Goal: Check status: Check status

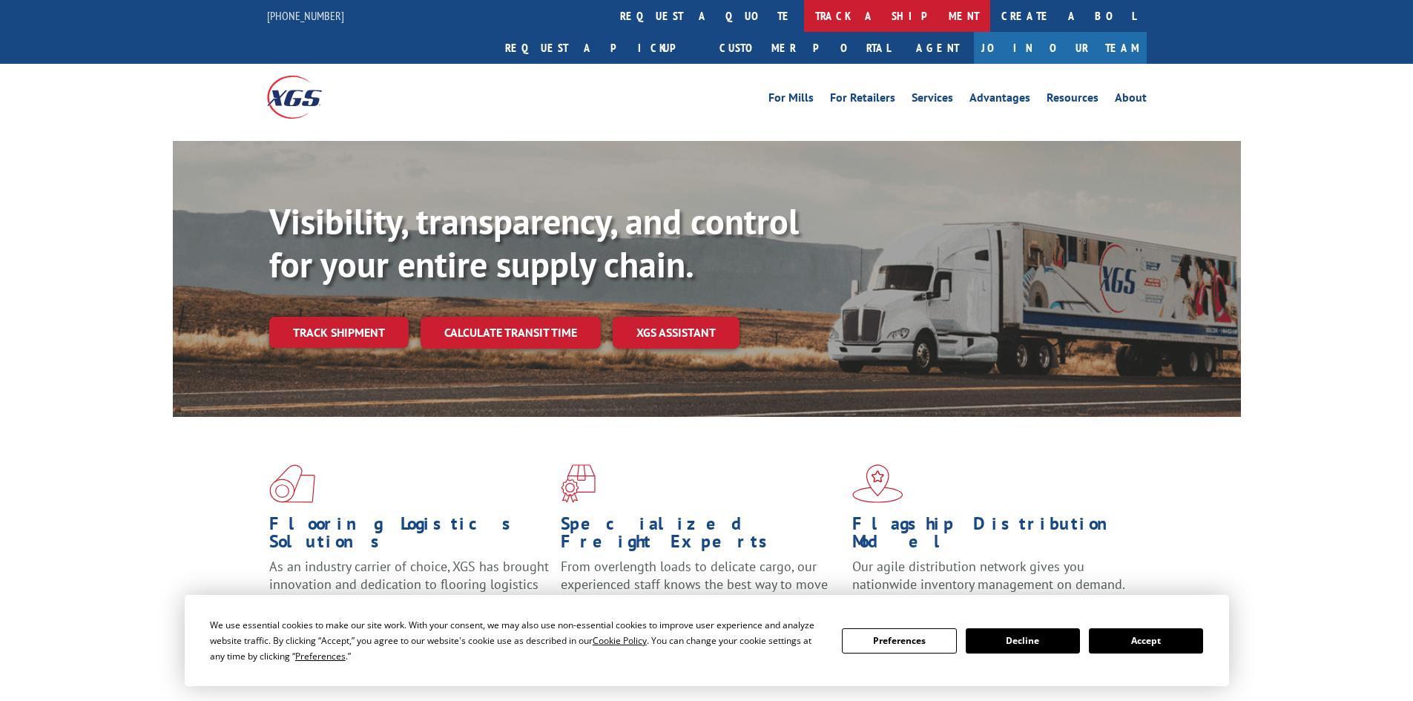
click at [804, 16] on link "track a shipment" at bounding box center [897, 16] width 186 height 32
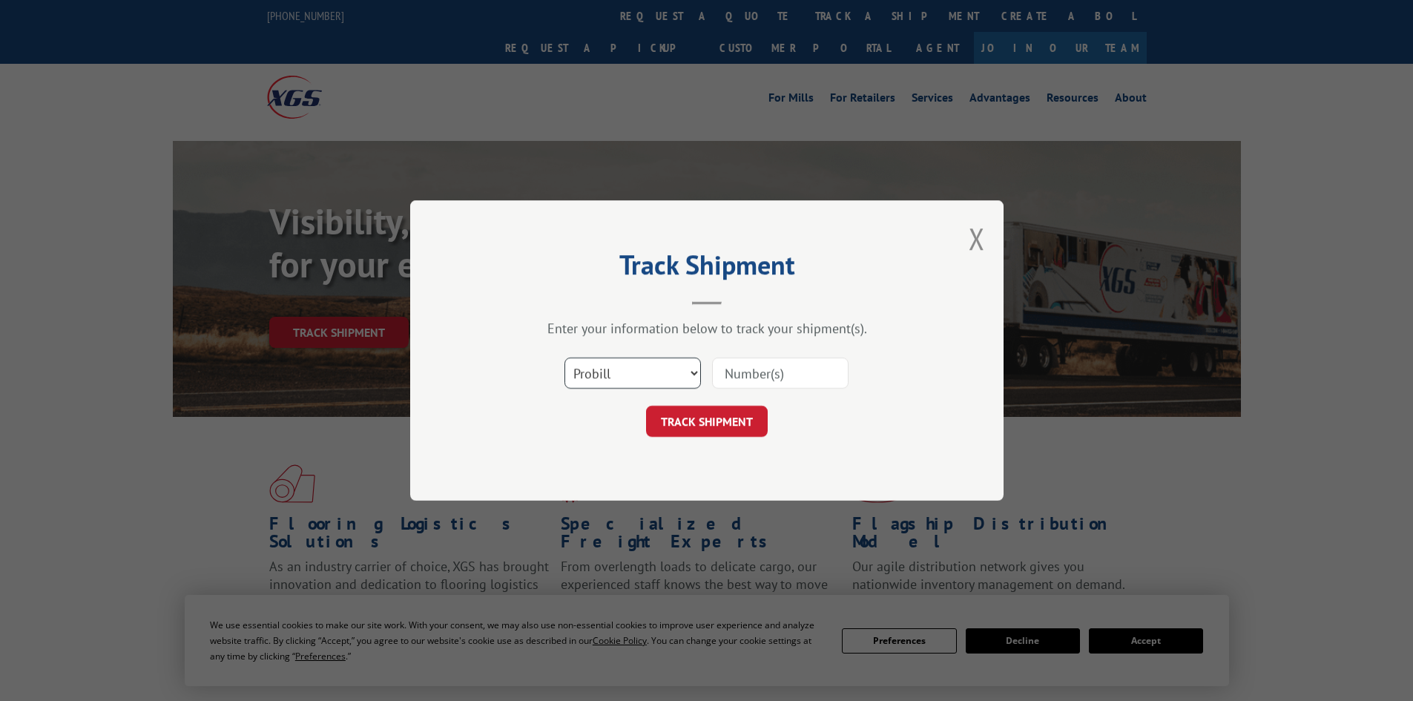
click at [678, 366] on select "Select category... Probill BOL PO" at bounding box center [633, 373] width 137 height 31
select select "bol"
click at [565, 358] on select "Select category... Probill BOL PO" at bounding box center [633, 373] width 137 height 31
click at [746, 379] on input at bounding box center [780, 373] width 137 height 31
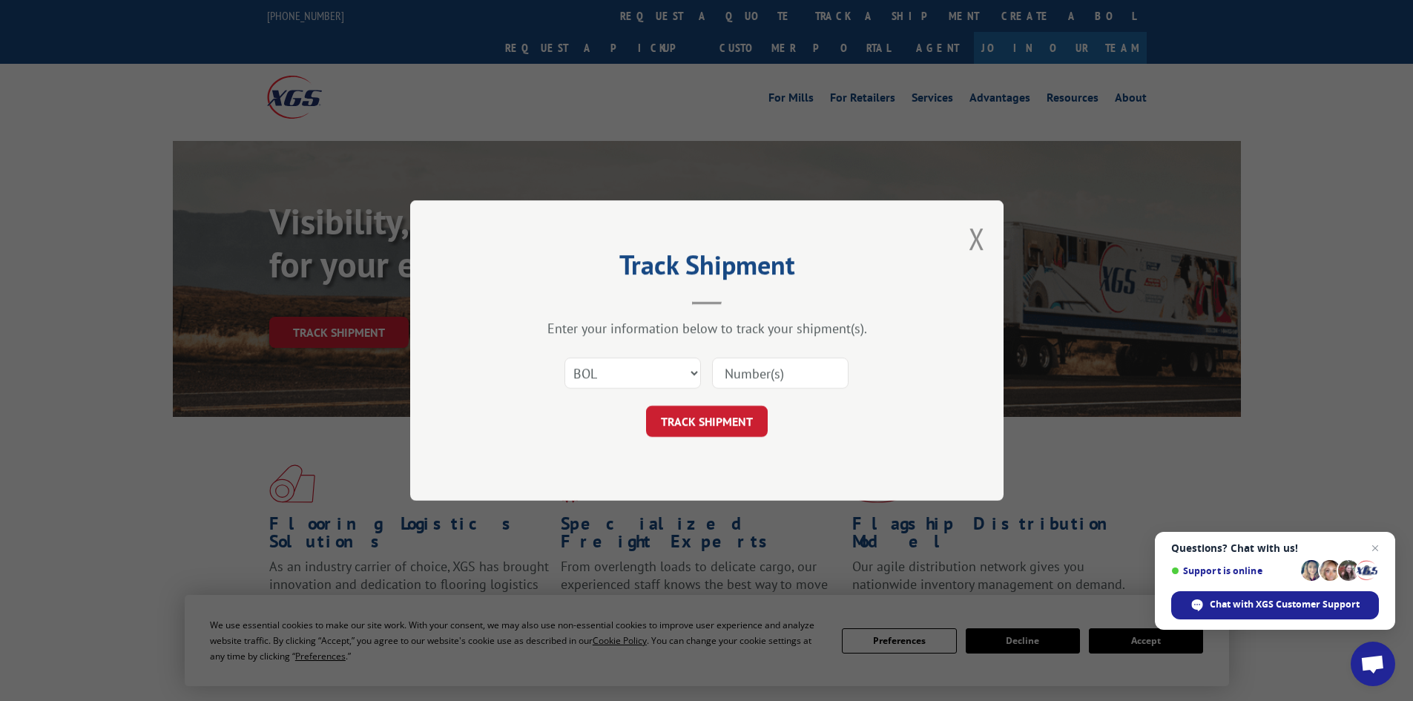
drag, startPoint x: 801, startPoint y: 364, endPoint x: 821, endPoint y: 358, distance: 21.8
paste input "5513823"
type input "5513823"
click at [717, 419] on button "TRACK SHIPMENT" at bounding box center [707, 421] width 122 height 31
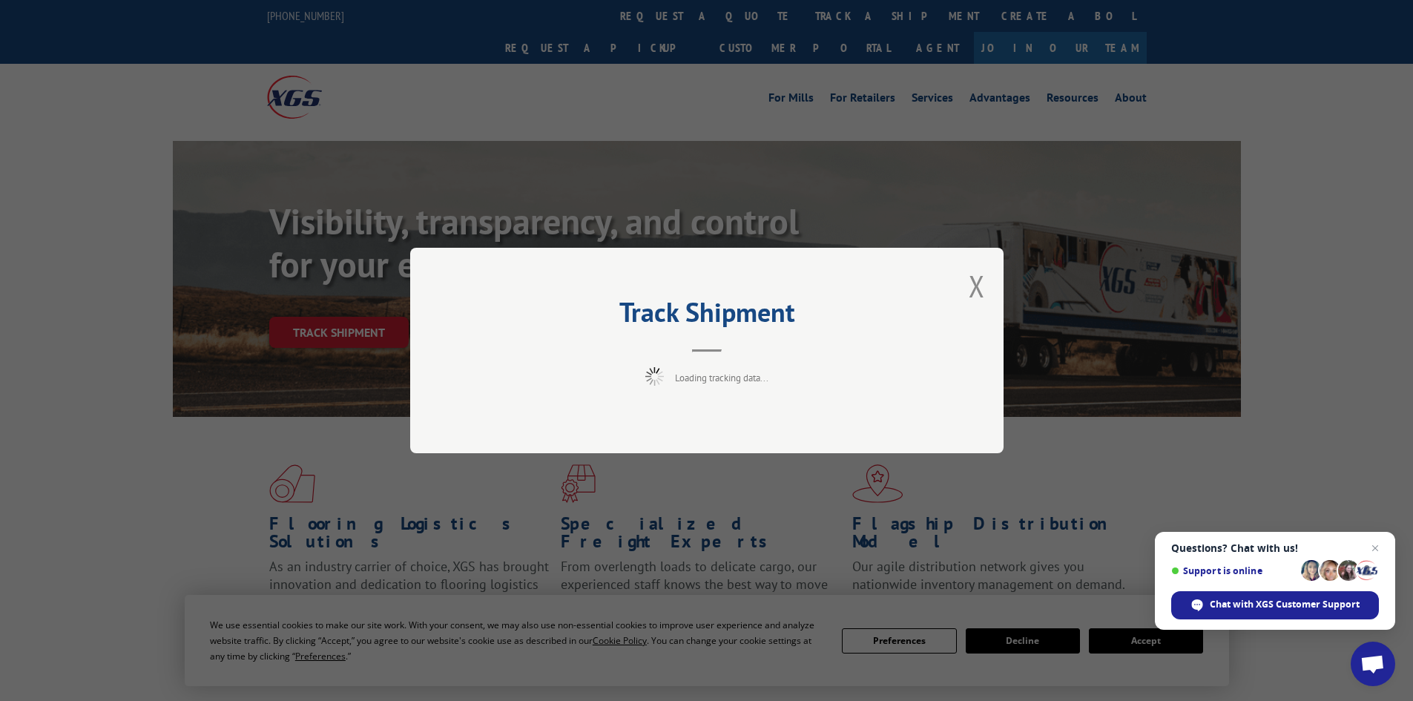
click at [1138, 643] on div "Track Shipment Loading tracking data..." at bounding box center [706, 350] width 1413 height 701
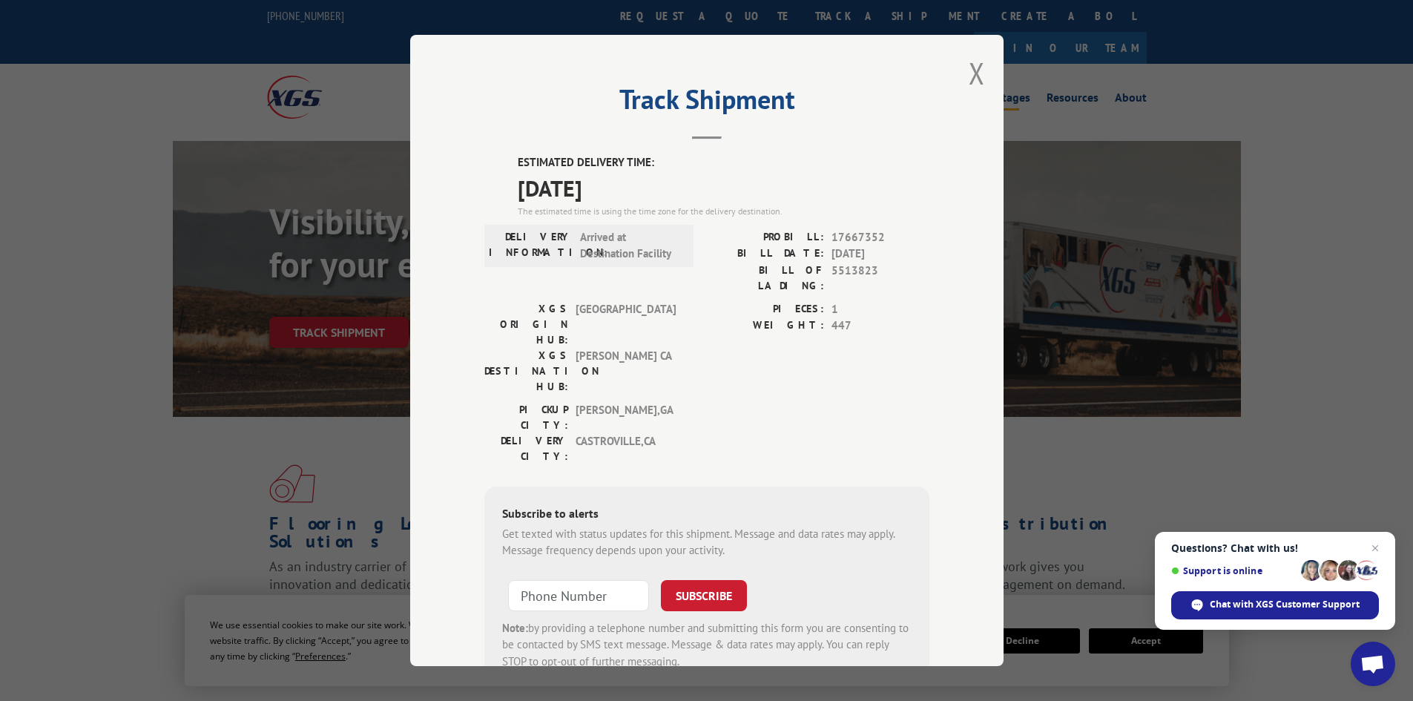
click at [969, 73] on button "Close modal" at bounding box center [977, 72] width 16 height 39
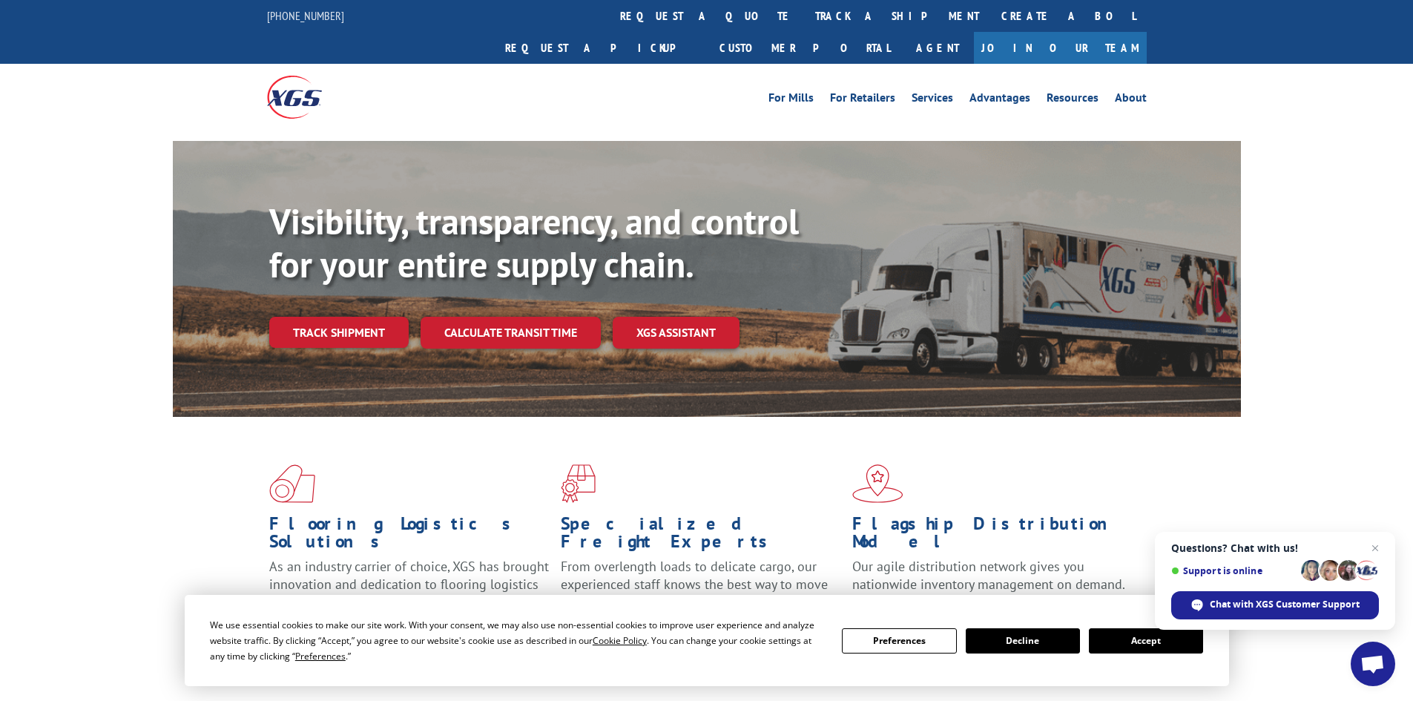
click at [1143, 637] on button "Accept" at bounding box center [1146, 640] width 114 height 25
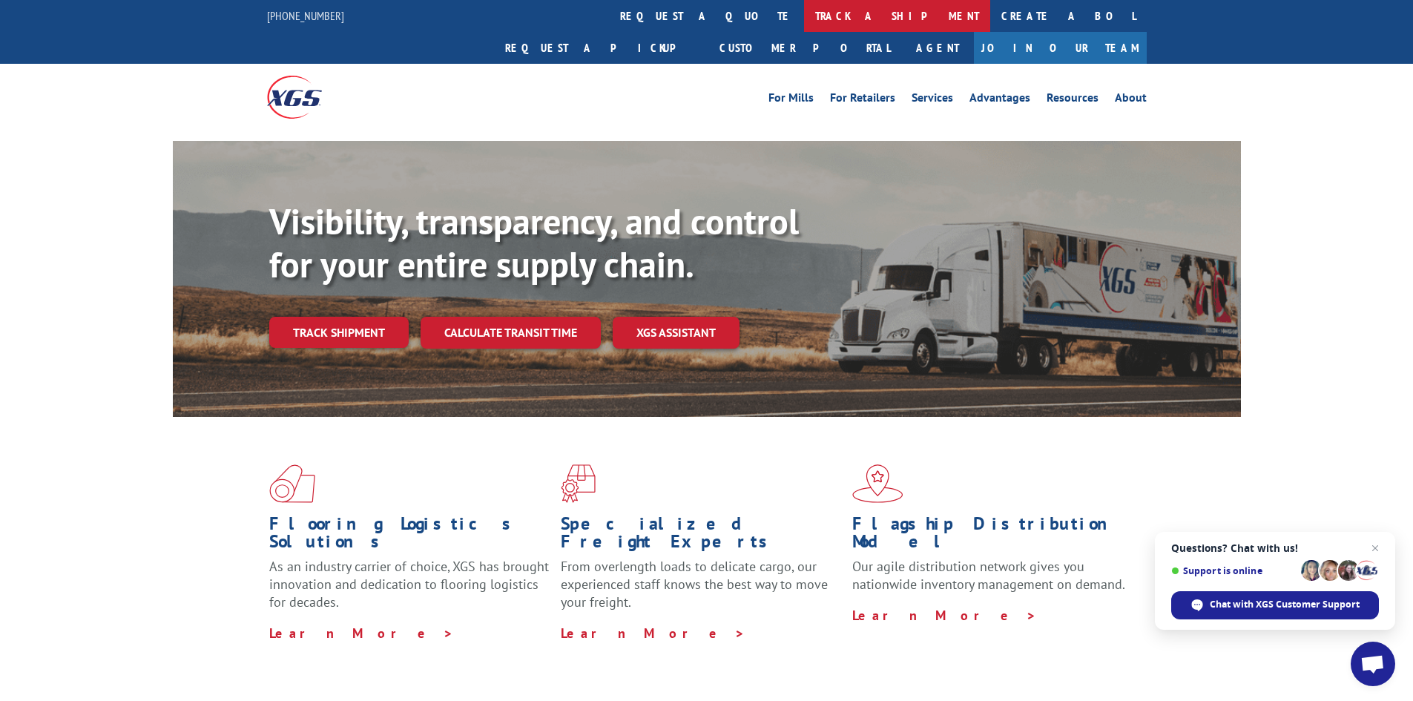
click at [804, 20] on link "track a shipment" at bounding box center [897, 16] width 186 height 32
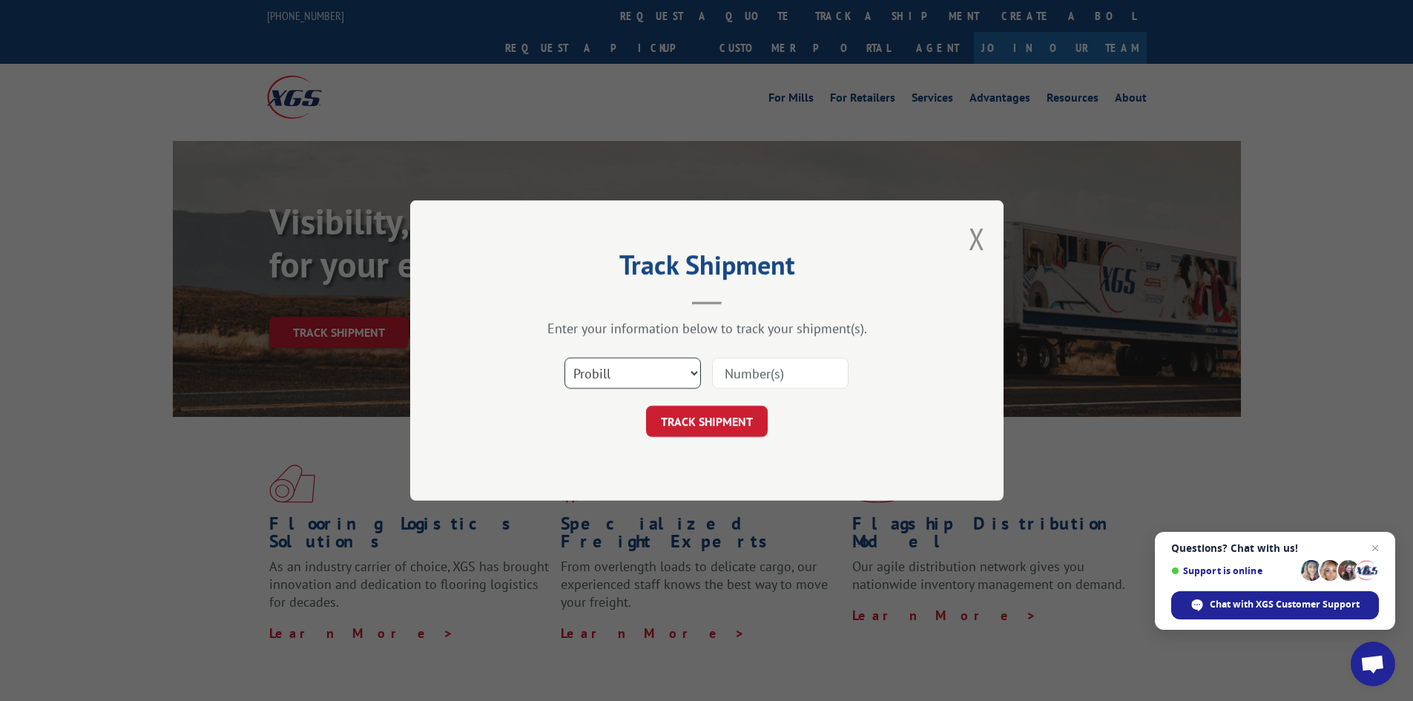
click at [694, 374] on select "Select category... Probill BOL PO" at bounding box center [633, 373] width 137 height 31
select select "bol"
click at [565, 358] on select "Select category... Probill BOL PO" at bounding box center [633, 373] width 137 height 31
click at [737, 373] on input at bounding box center [780, 373] width 137 height 31
paste input "5513851"
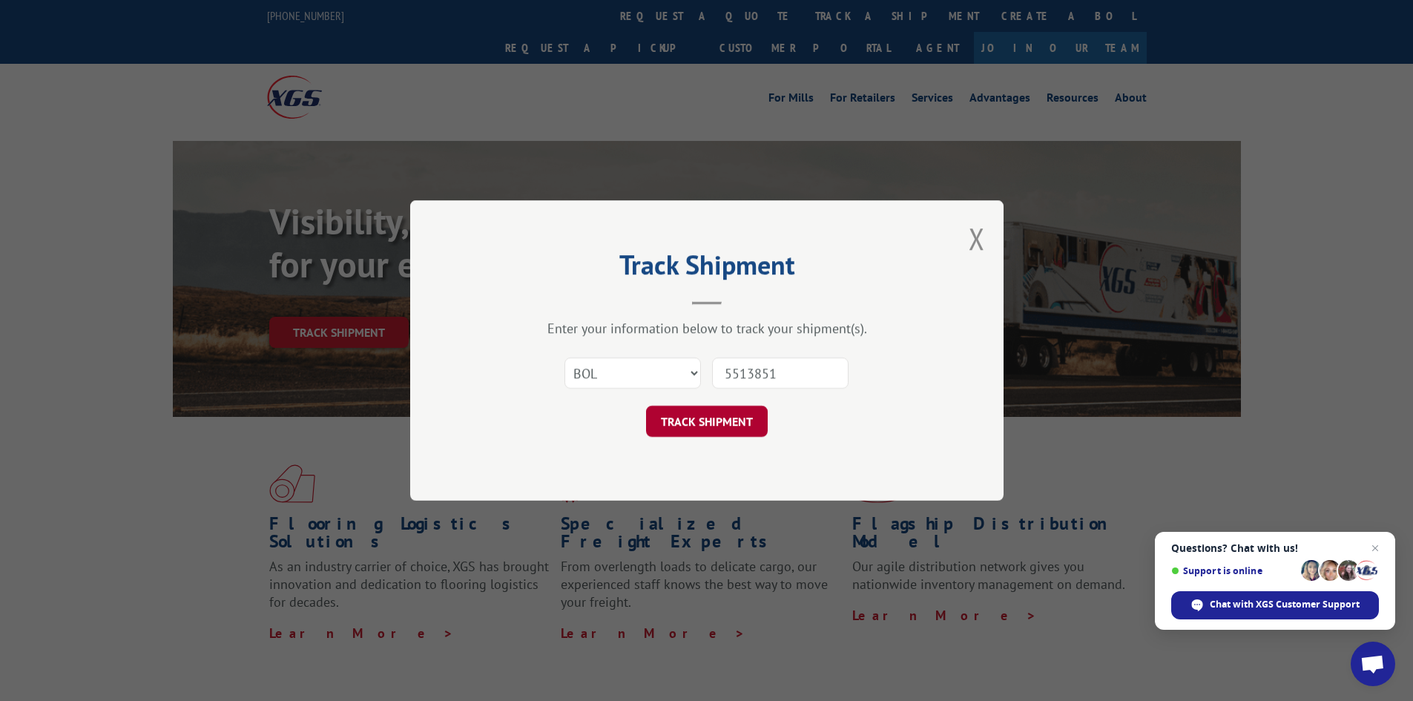
type input "5513851"
click at [701, 428] on button "TRACK SHIPMENT" at bounding box center [707, 421] width 122 height 31
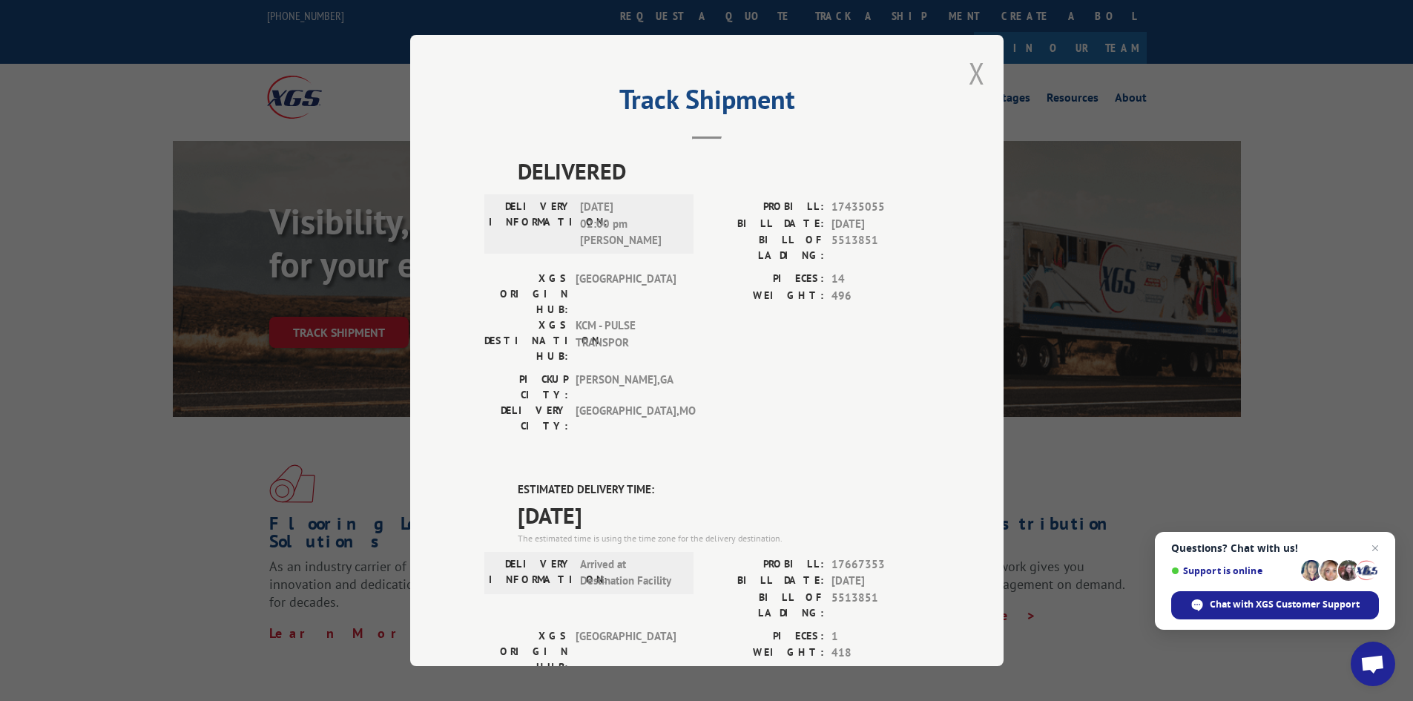
click at [970, 66] on button "Close modal" at bounding box center [977, 72] width 16 height 39
